Goal: Task Accomplishment & Management: Manage account settings

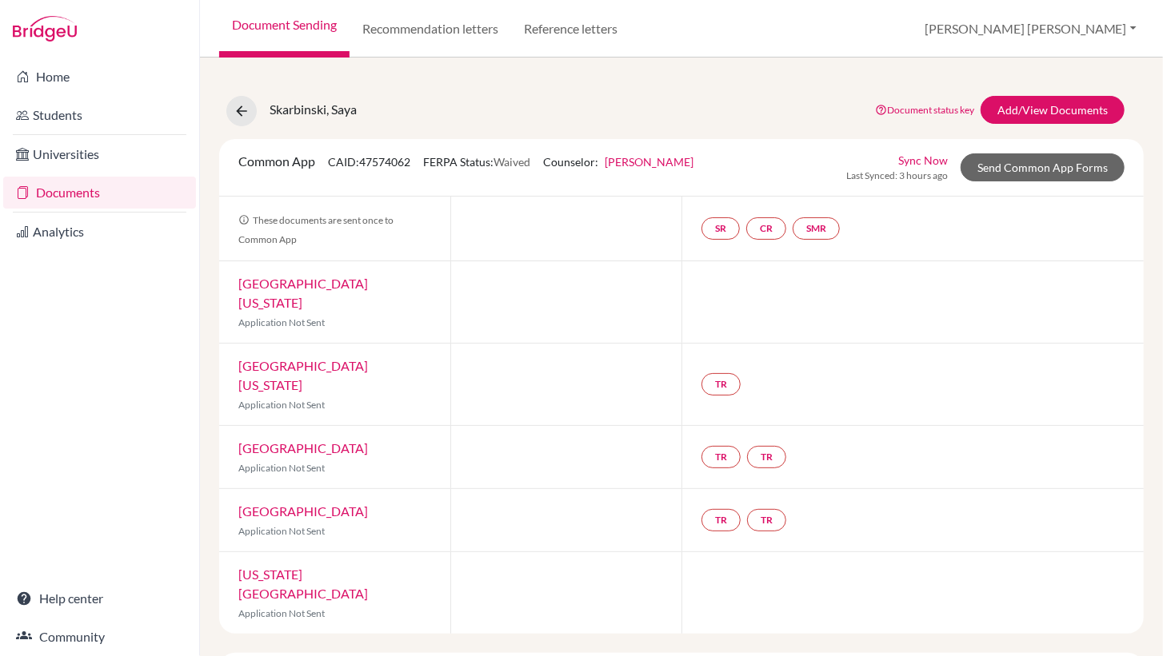
click at [304, 25] on link "Document Sending" at bounding box center [284, 29] width 130 height 58
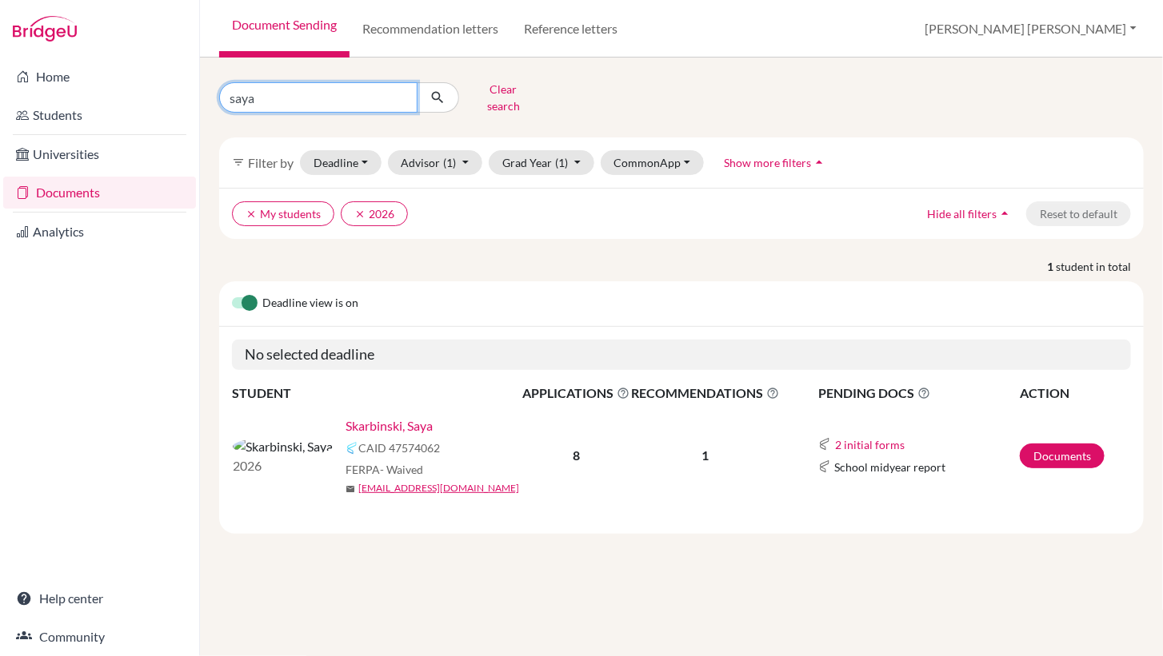
click at [257, 90] on input "saya" at bounding box center [318, 97] width 198 height 30
type input "s"
type input "lauren"
click button "submit" at bounding box center [438, 97] width 42 height 30
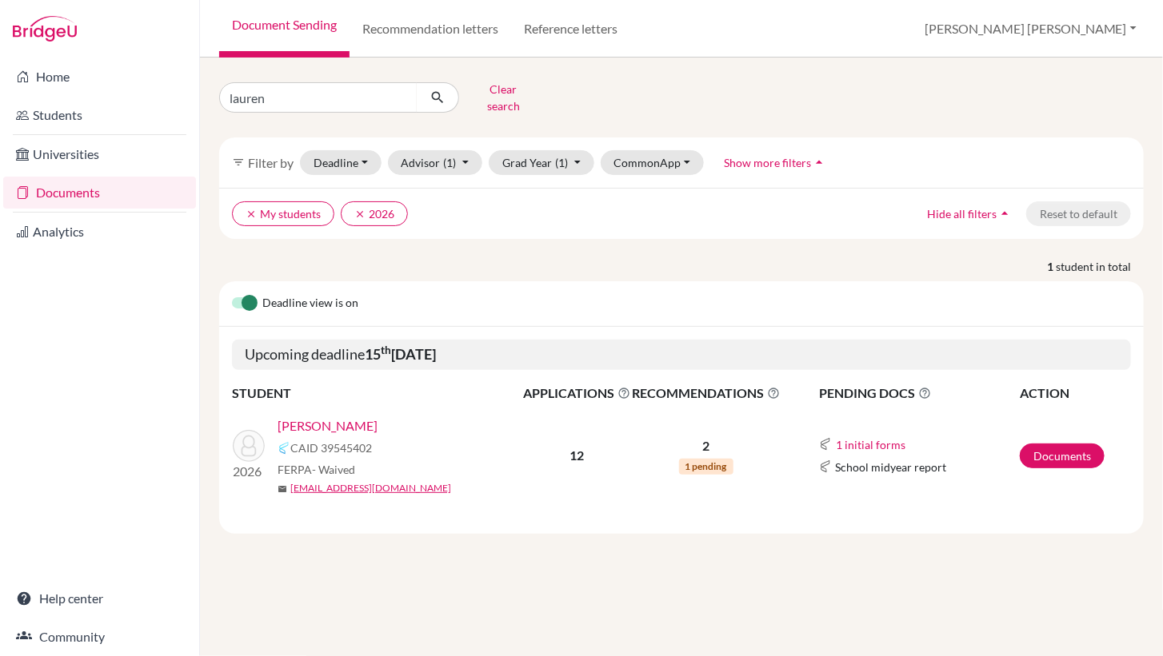
click at [329, 418] on link "Cumings, Lauren" at bounding box center [327, 426] width 100 height 19
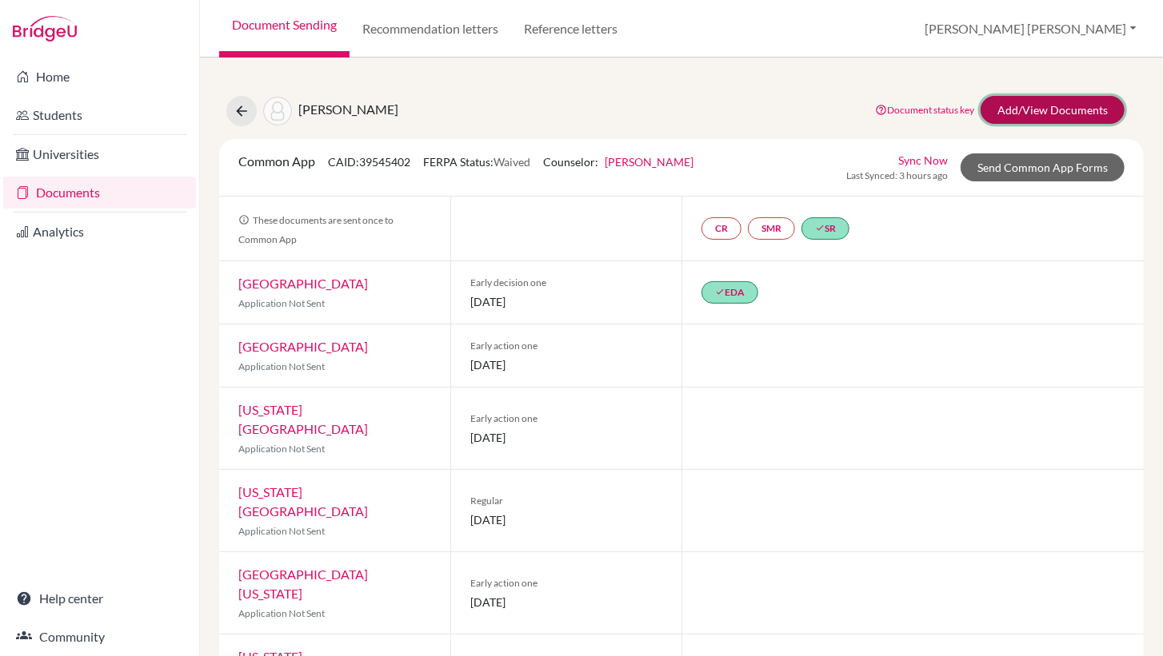
click at [1012, 105] on link "Add/View Documents" at bounding box center [1052, 110] width 144 height 28
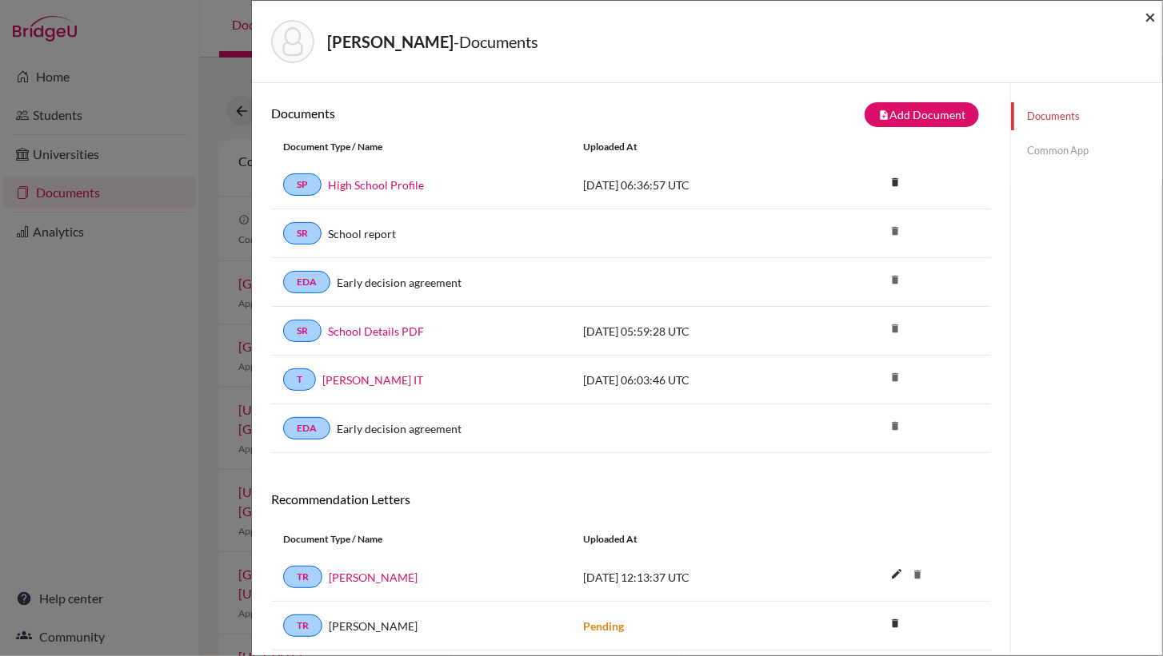
click at [1148, 16] on span "×" at bounding box center [1149, 16] width 11 height 23
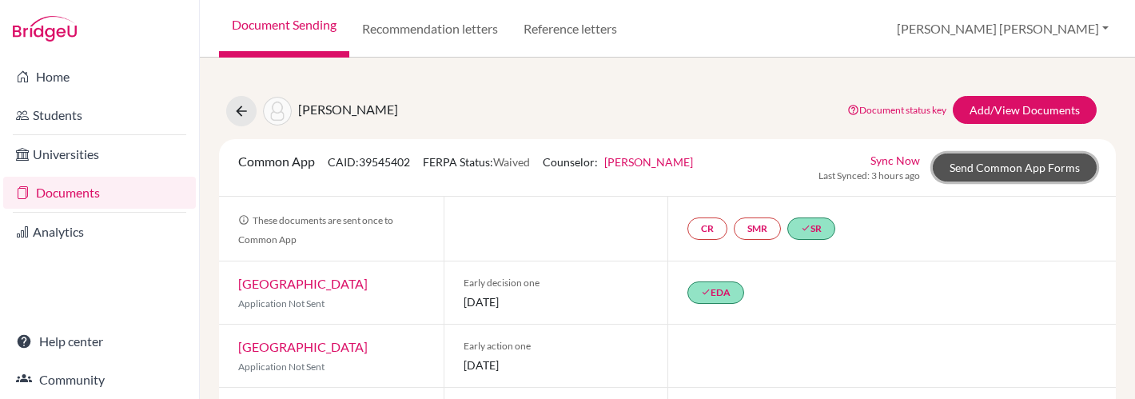
click at [1030, 164] on link "Send Common App Forms" at bounding box center [1015, 168] width 164 height 28
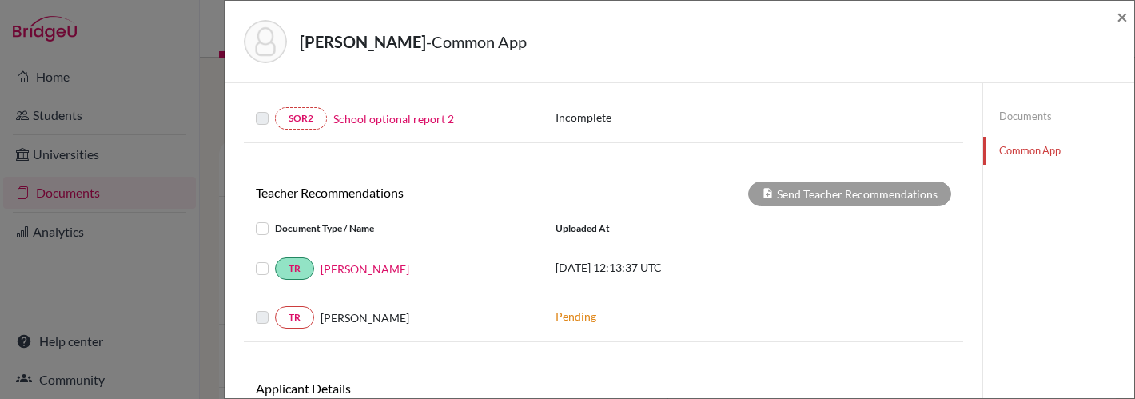
scroll to position [541, 0]
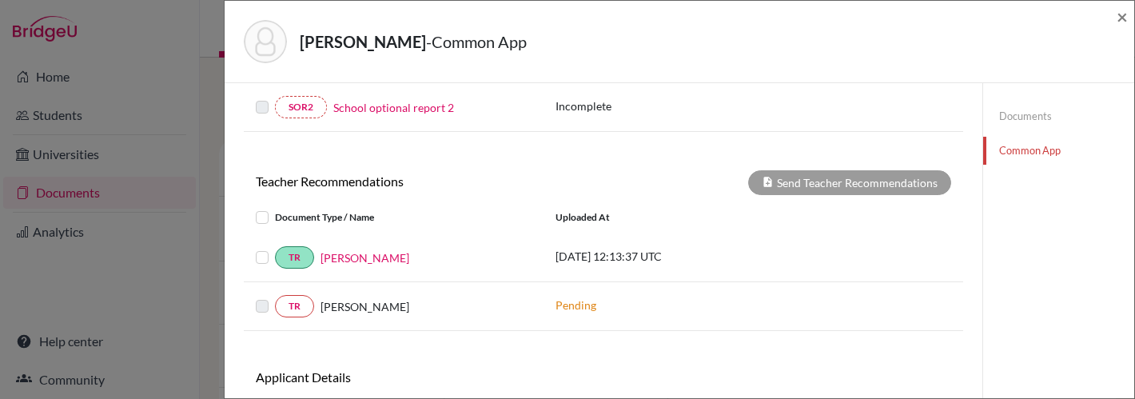
click at [275, 248] on label at bounding box center [275, 248] width 0 height 0
click at [0, 0] on input "checkbox" at bounding box center [0, 0] width 0 height 0
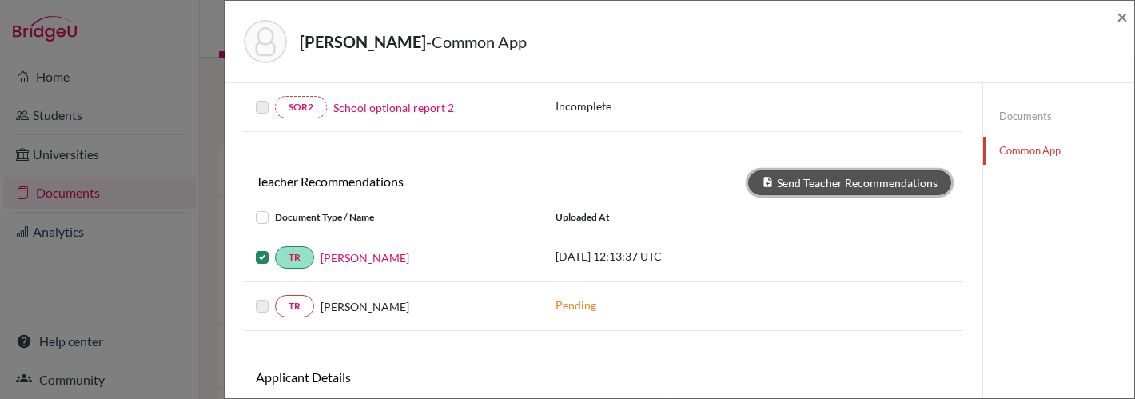
click at [807, 170] on button "Send Teacher Recommendations" at bounding box center [849, 182] width 203 height 25
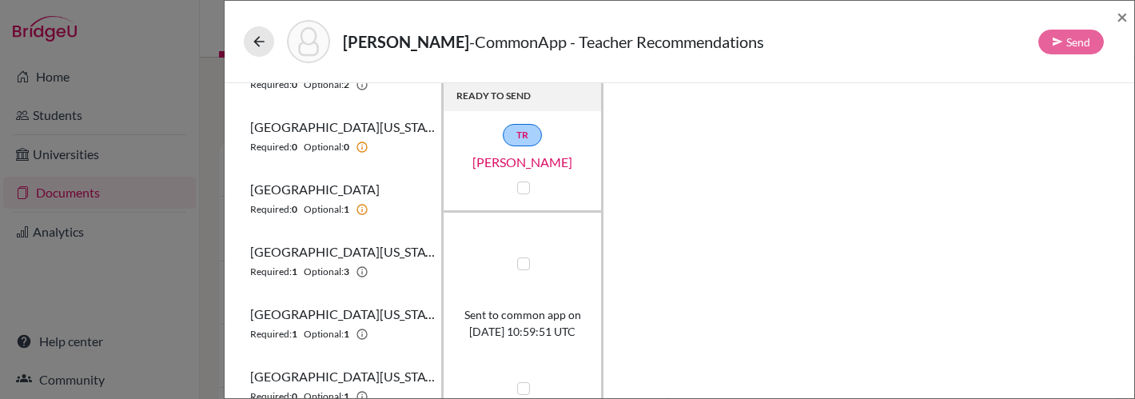
scroll to position [477, 0]
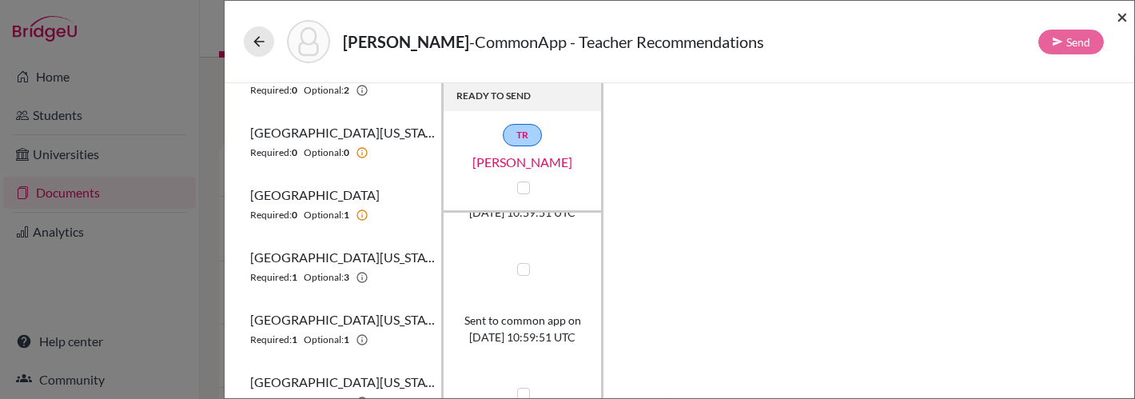
click at [1123, 17] on span "×" at bounding box center [1122, 16] width 11 height 23
